Goal: Information Seeking & Learning: Understand process/instructions

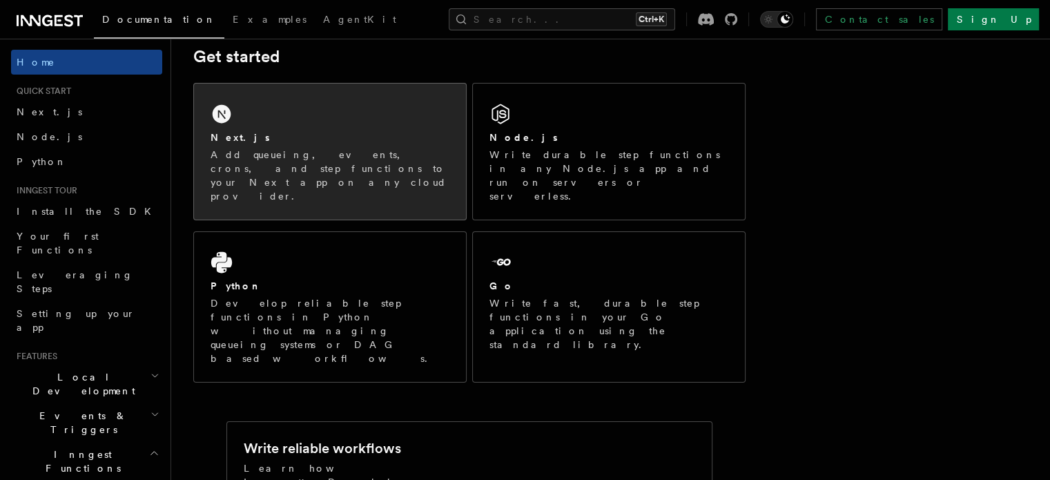
scroll to position [207, 0]
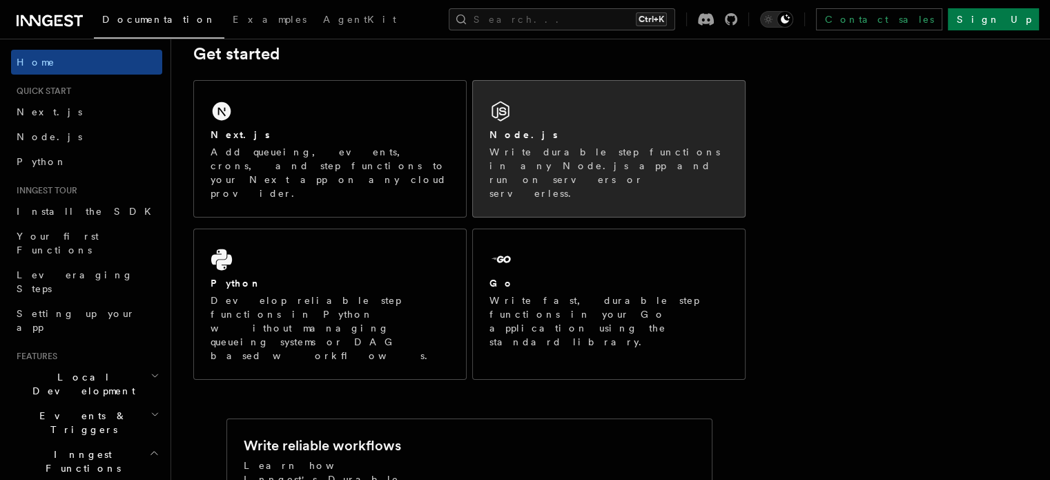
click at [589, 165] on p "Write durable step functions in any Node.js app and run on servers or serverles…" at bounding box center [608, 172] width 239 height 55
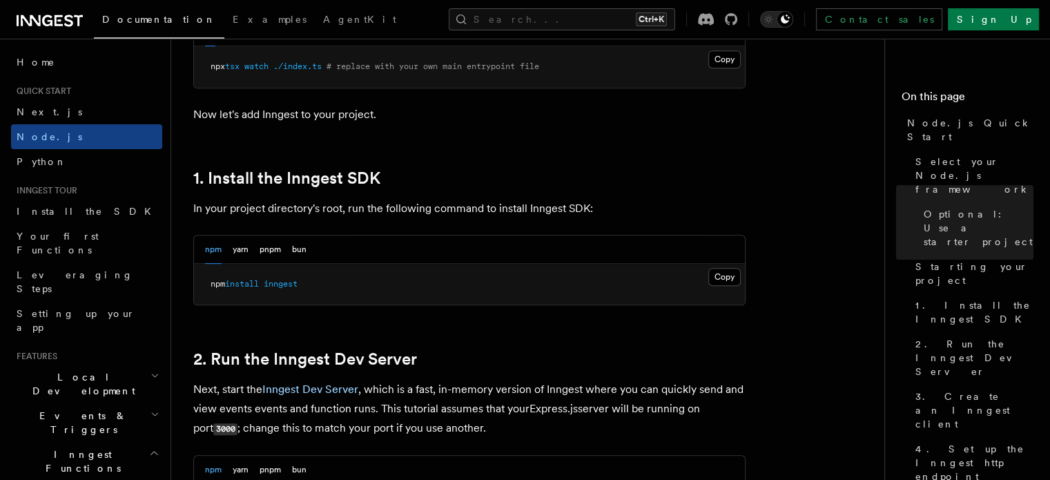
scroll to position [897, 0]
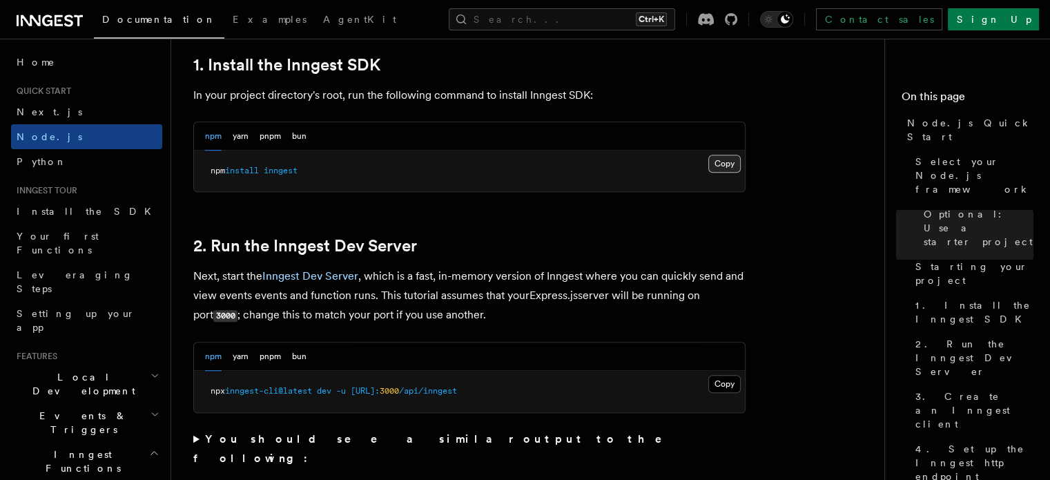
click at [723, 165] on button "Copy Copied" at bounding box center [724, 164] width 32 height 18
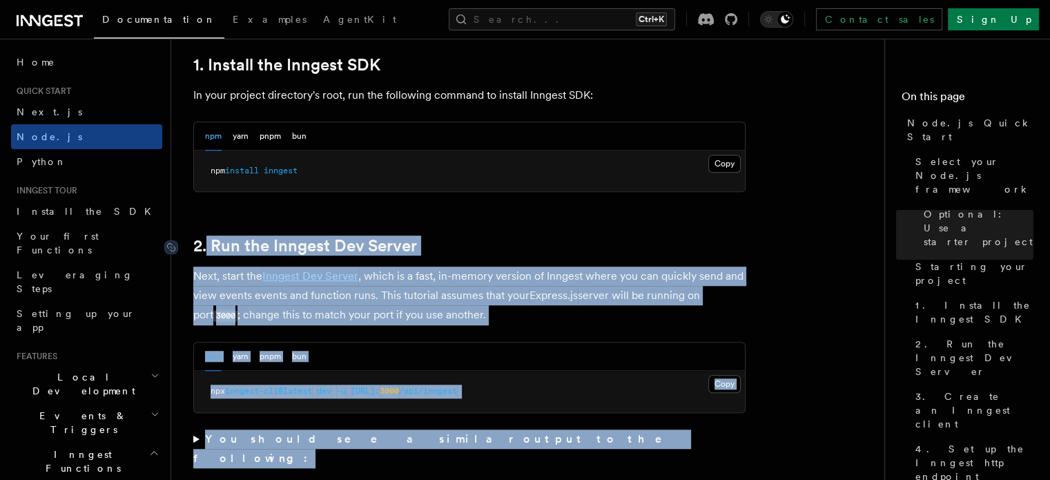
drag, startPoint x: 698, startPoint y: 429, endPoint x: 206, endPoint y: 248, distance: 524.3
copy article "Run the Inngest Dev Server Next, start the Inngest Dev Server , which is a fast…"
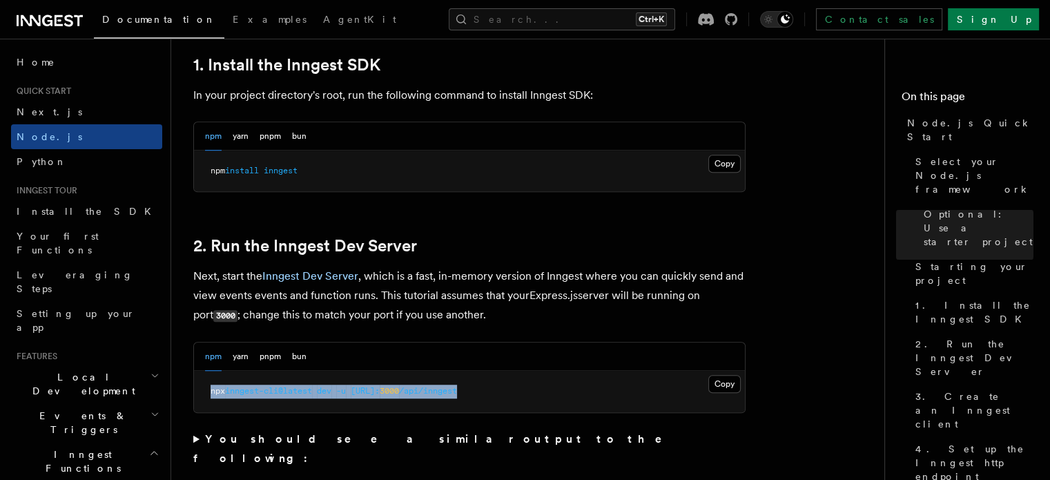
drag, startPoint x: 530, startPoint y: 391, endPoint x: 199, endPoint y: 393, distance: 330.6
click at [199, 393] on pre "npx inngest-cli@latest dev -u http://localhost: 3000 /api/inngest" at bounding box center [469, 391] width 551 height 41
click at [572, 391] on pre "npx inngest-cli@latest dev -u http://localhost: 3000 /api/inngest" at bounding box center [469, 391] width 551 height 41
click at [723, 384] on button "Copy Copied" at bounding box center [724, 384] width 32 height 18
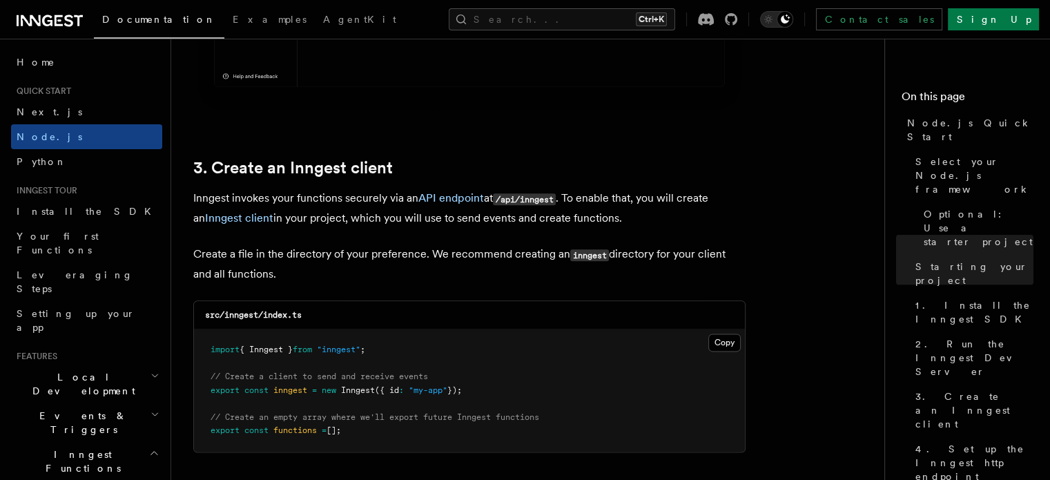
scroll to position [1795, 0]
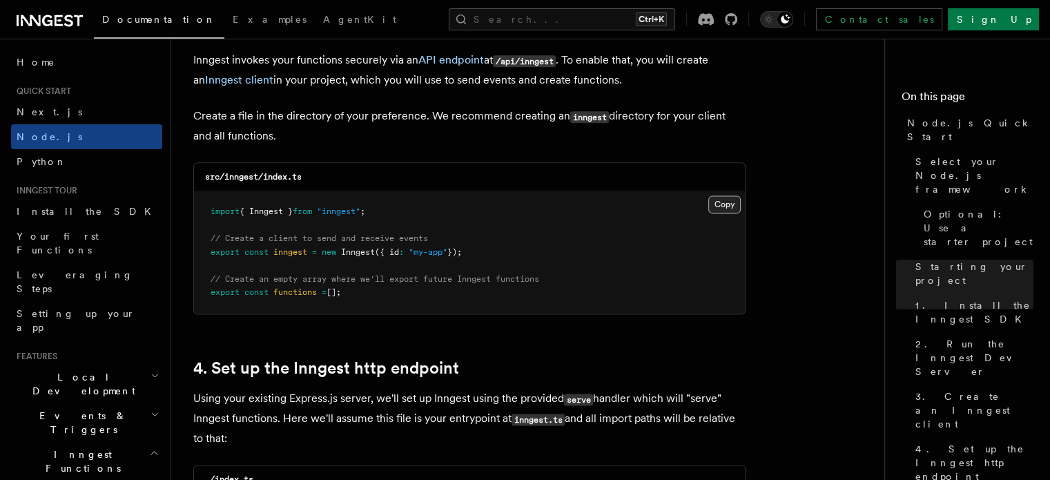
click at [716, 204] on button "Copy Copied" at bounding box center [724, 204] width 32 height 18
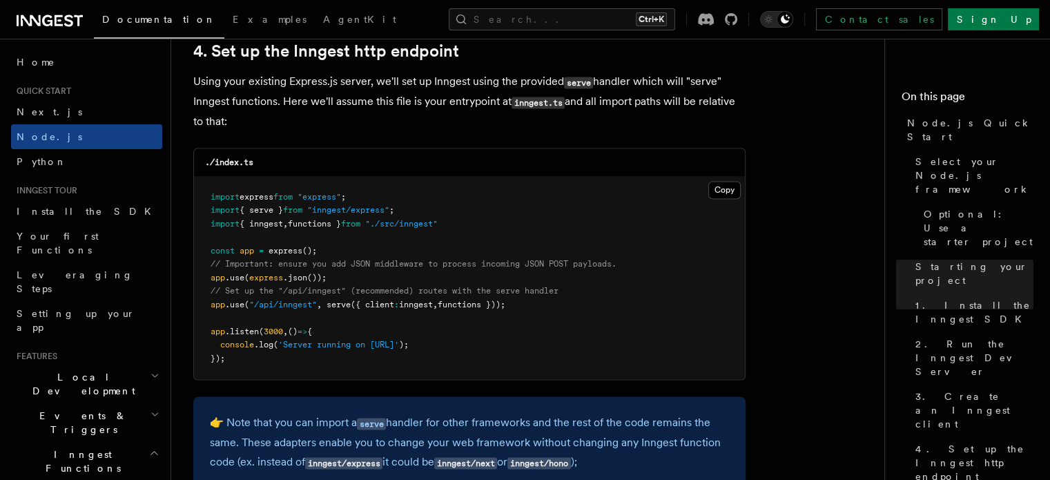
scroll to position [2140, 0]
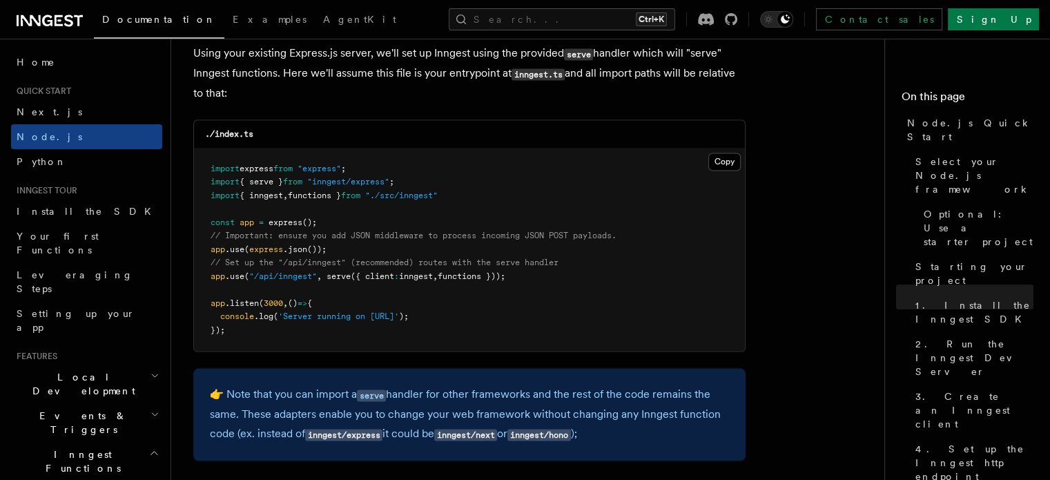
drag, startPoint x: 527, startPoint y: 278, endPoint x: 207, endPoint y: 281, distance: 320.3
click at [207, 281] on pre "import express from "express" ; import { serve } from "inngest/express" ; impor…" at bounding box center [469, 249] width 551 height 203
copy span "app .use ( "/api/inngest" , serve ({ client : inngest , functions }));"
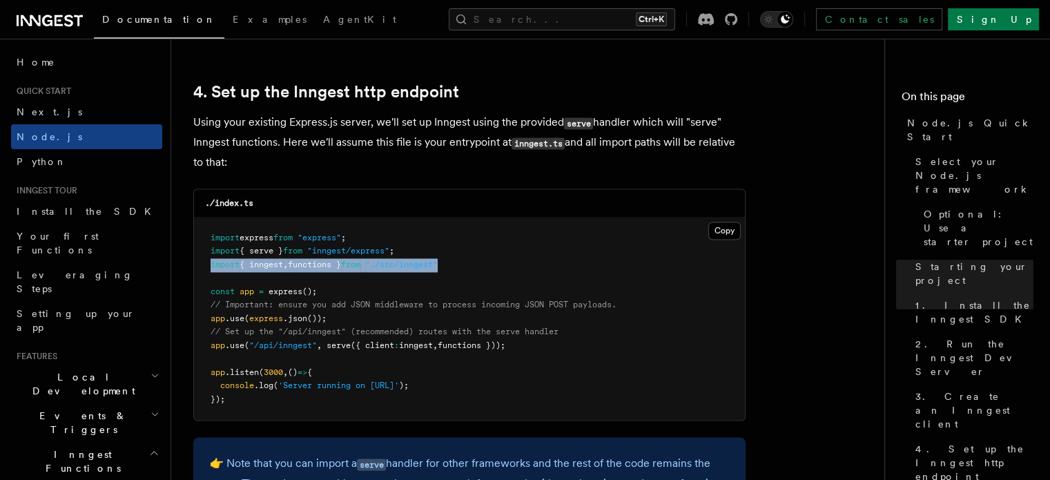
drag, startPoint x: 438, startPoint y: 265, endPoint x: 207, endPoint y: 265, distance: 231.2
click at [207, 265] on pre "import express from "express" ; import { serve } from "inngest/express" ; impor…" at bounding box center [469, 318] width 551 height 203
copy span "import { inngest , functions } from "./src/inngest""
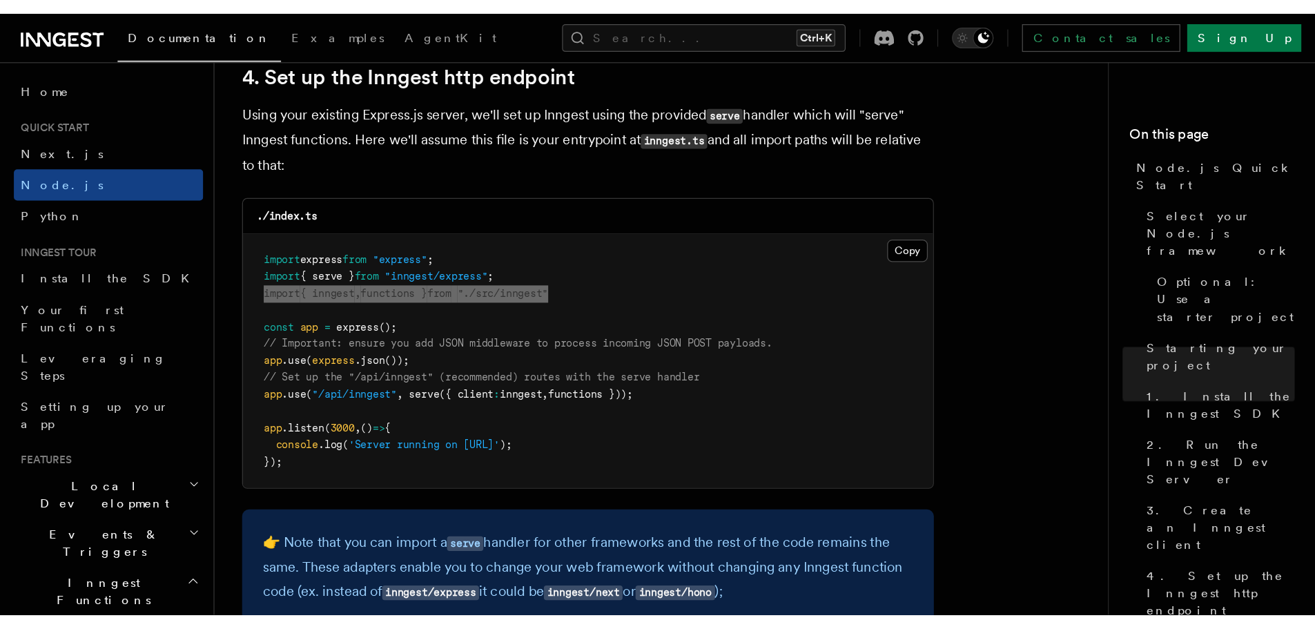
scroll to position [2140, 0]
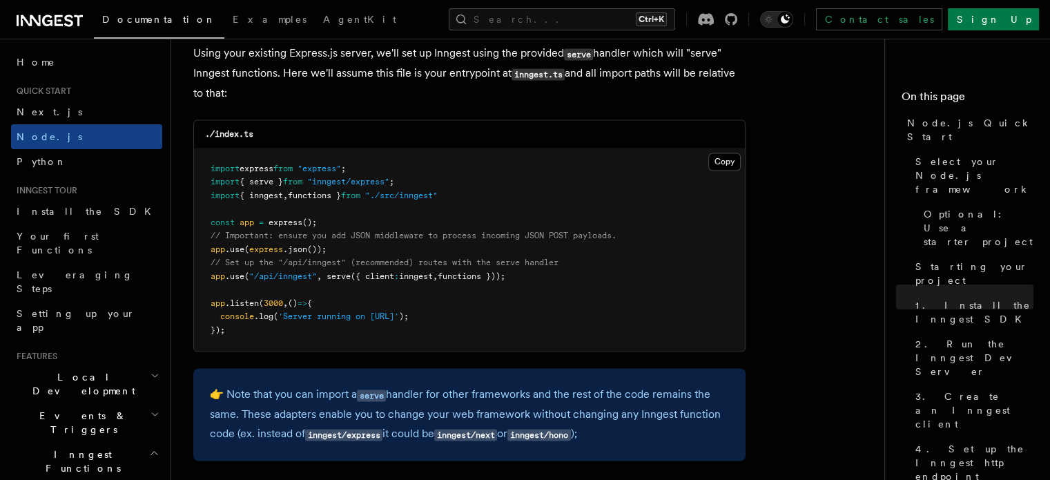
click at [340, 250] on pre "import express from "express" ; import { serve } from "inngest/express" ; impor…" at bounding box center [469, 249] width 551 height 203
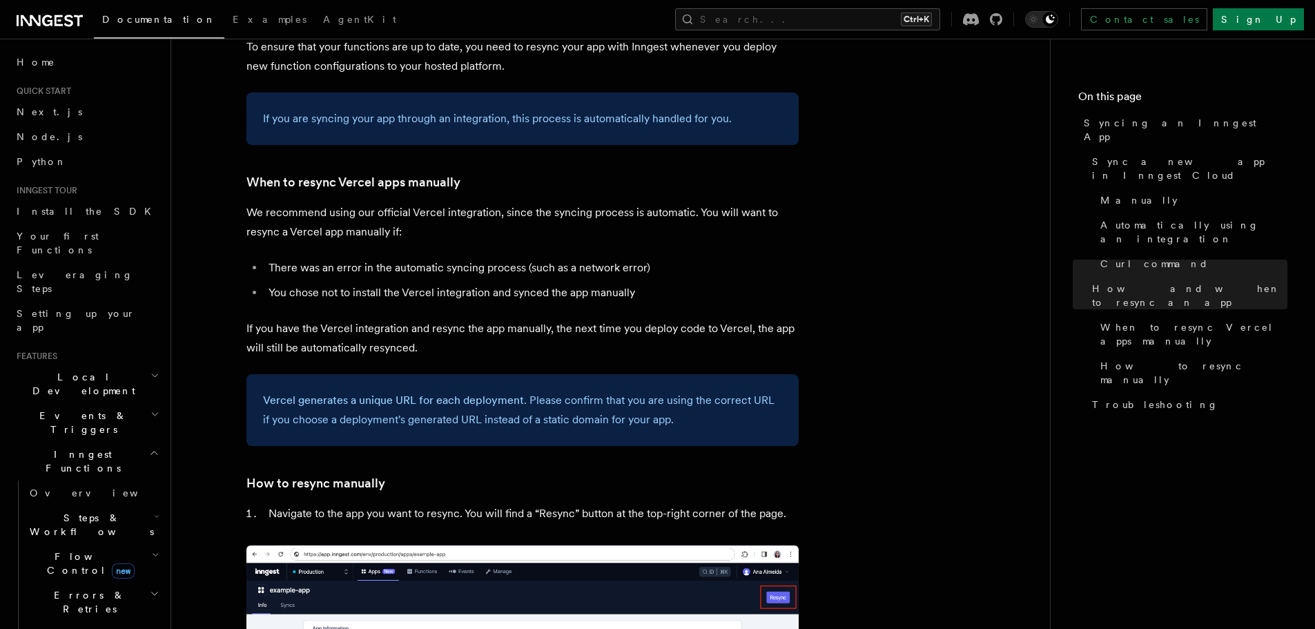
scroll to position [2347, 0]
